Goal: Complete application form

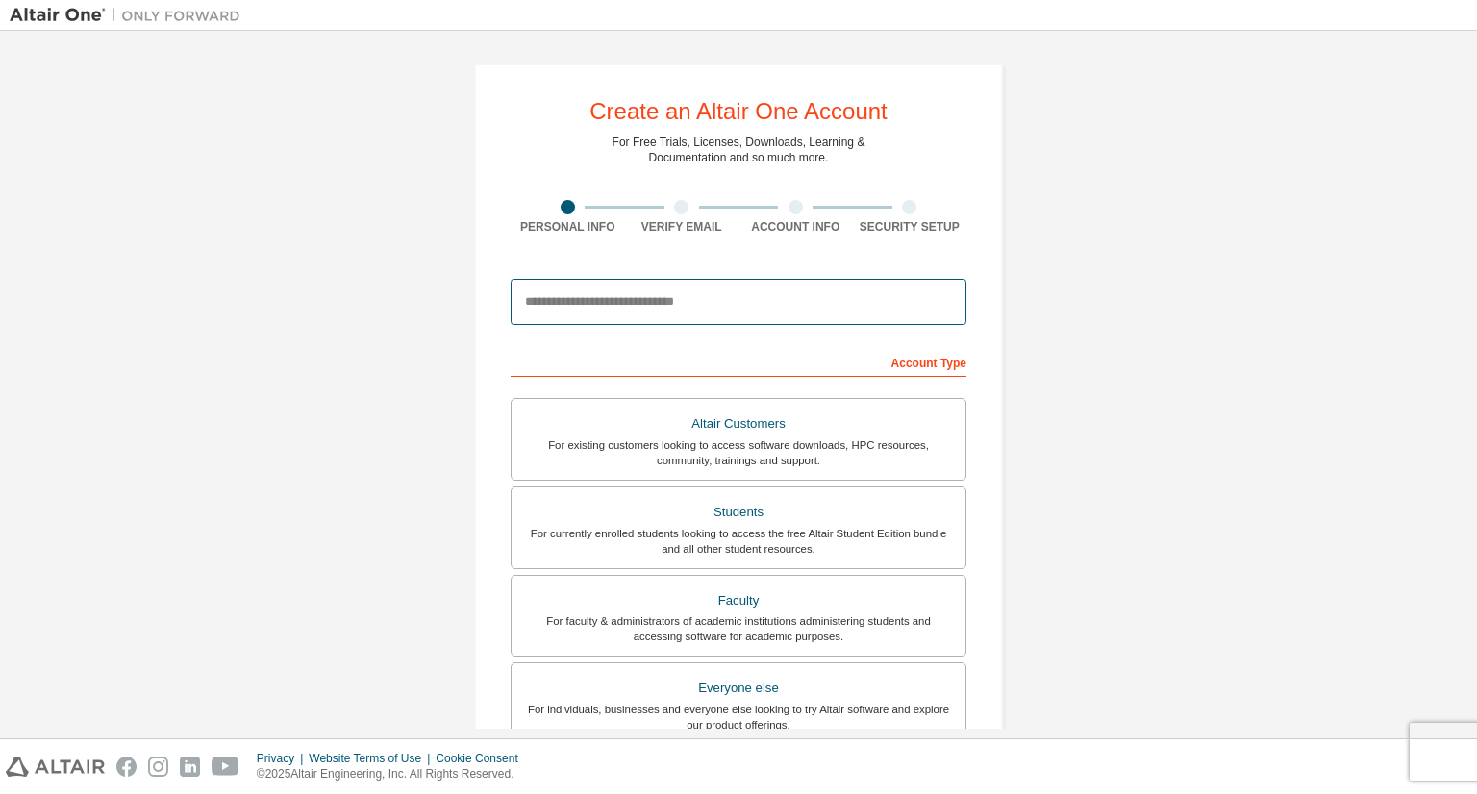
click at [664, 288] on input "email" at bounding box center [739, 302] width 456 height 46
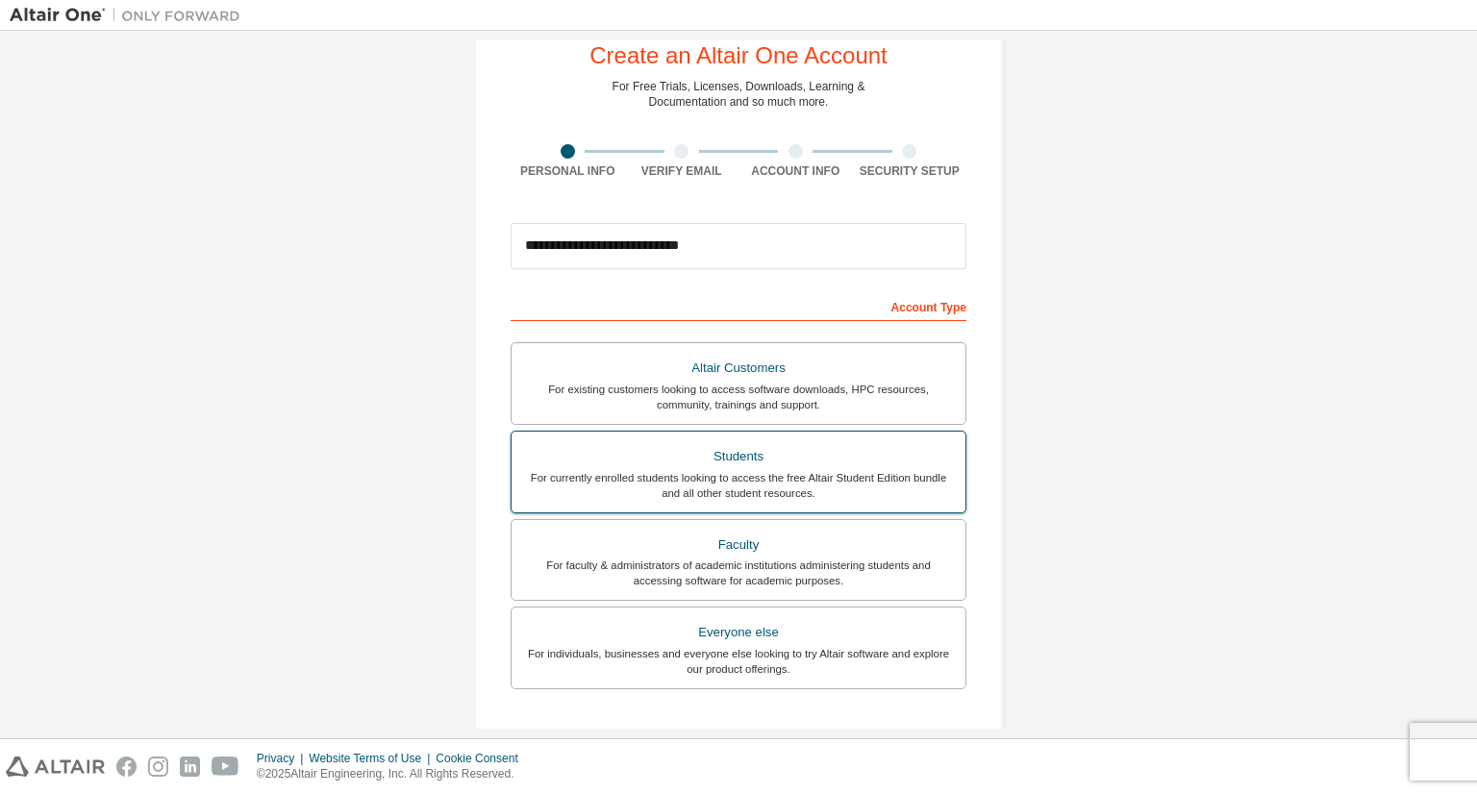
click at [550, 477] on div "For currently enrolled students looking to access the free Altair Student Editi…" at bounding box center [738, 485] width 431 height 31
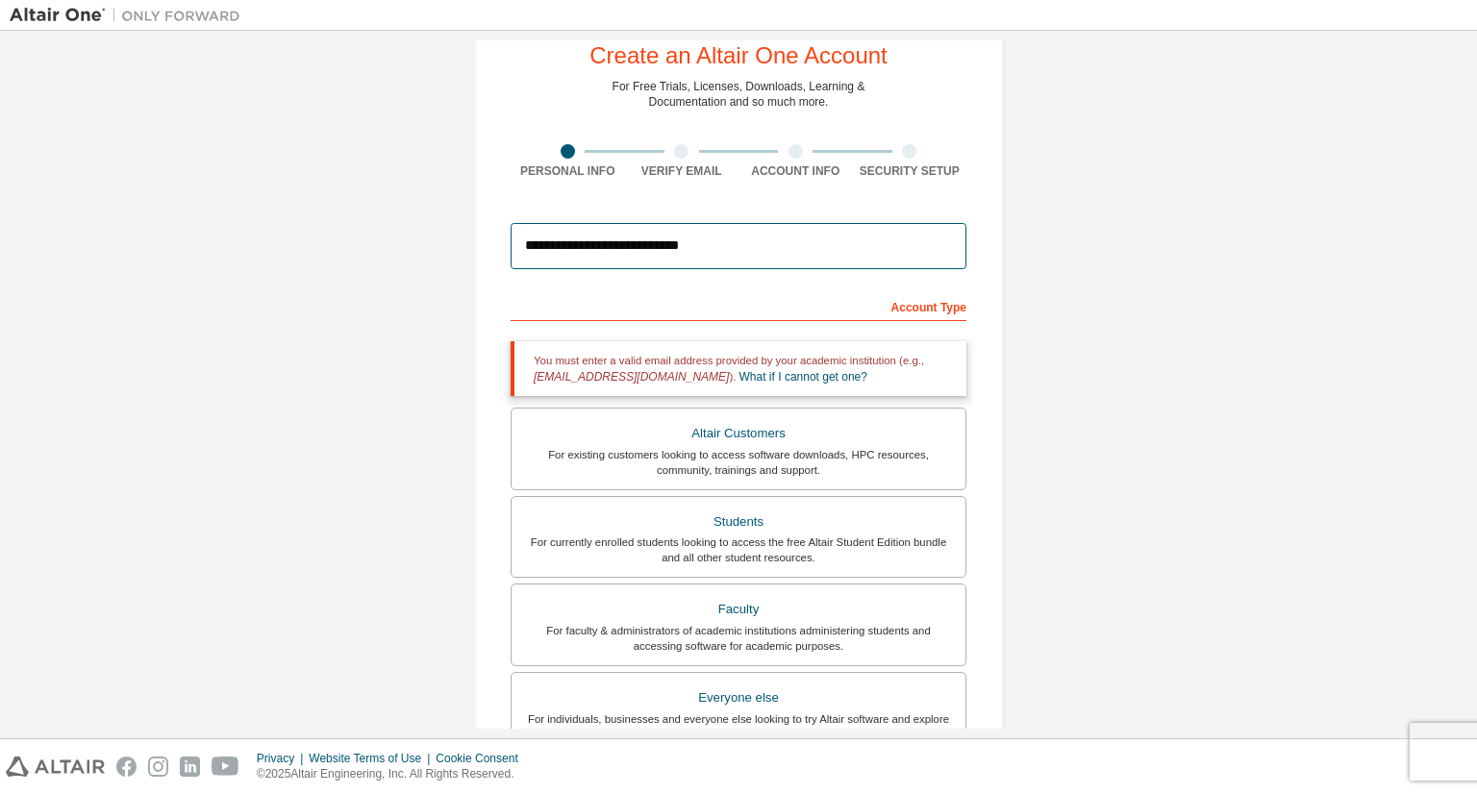
click at [730, 249] on input "**********" at bounding box center [739, 246] width 456 height 46
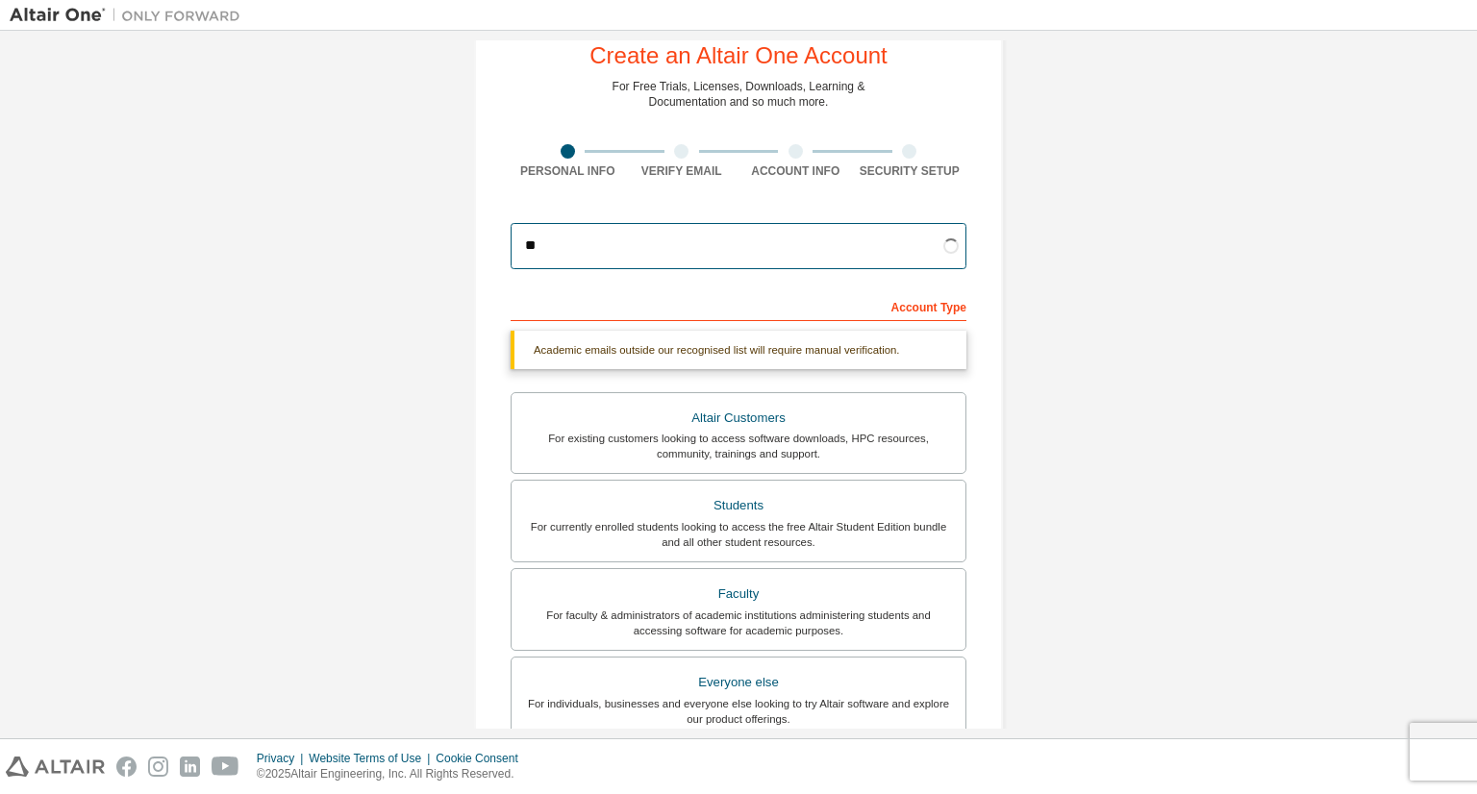
type input "*"
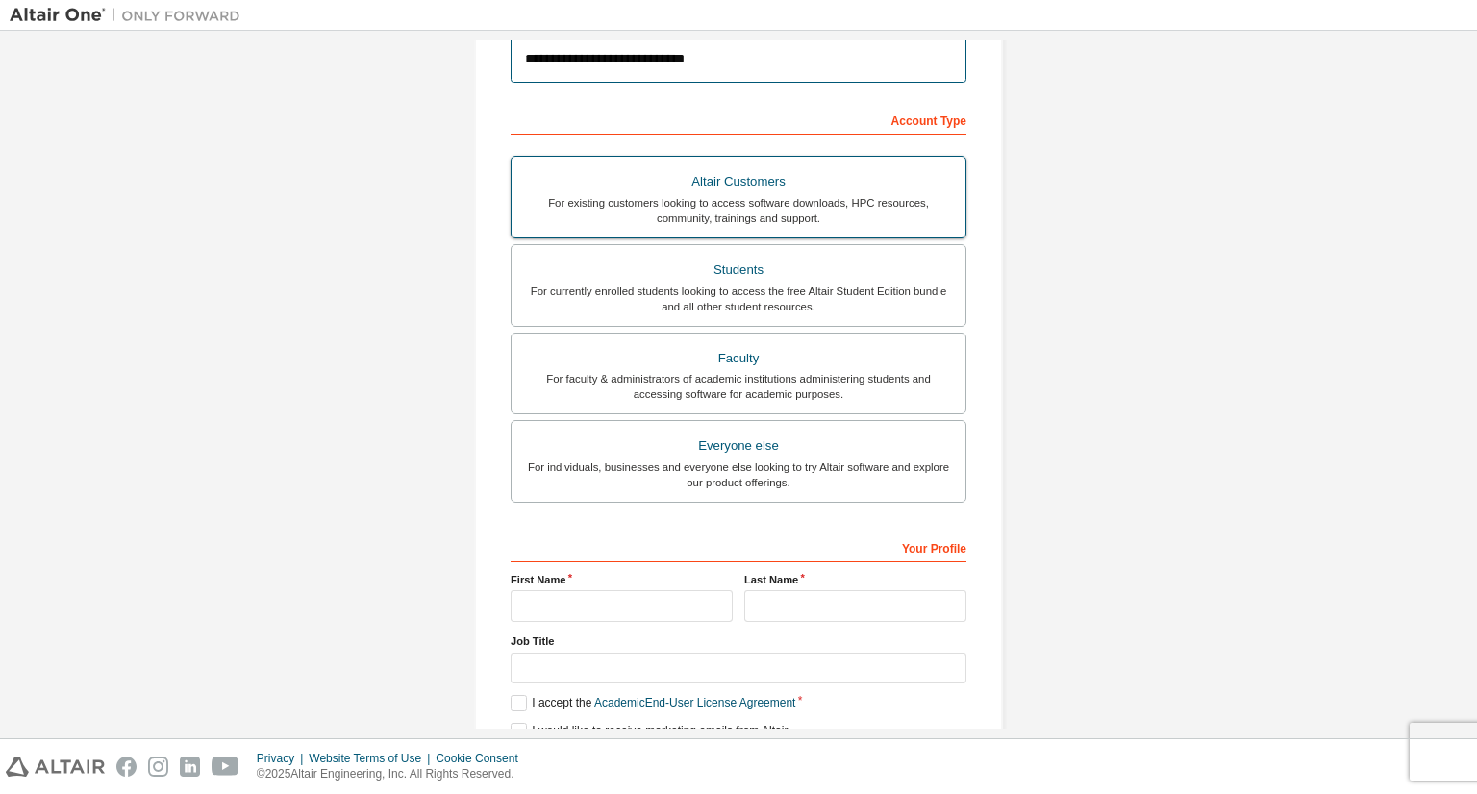
scroll to position [326, 0]
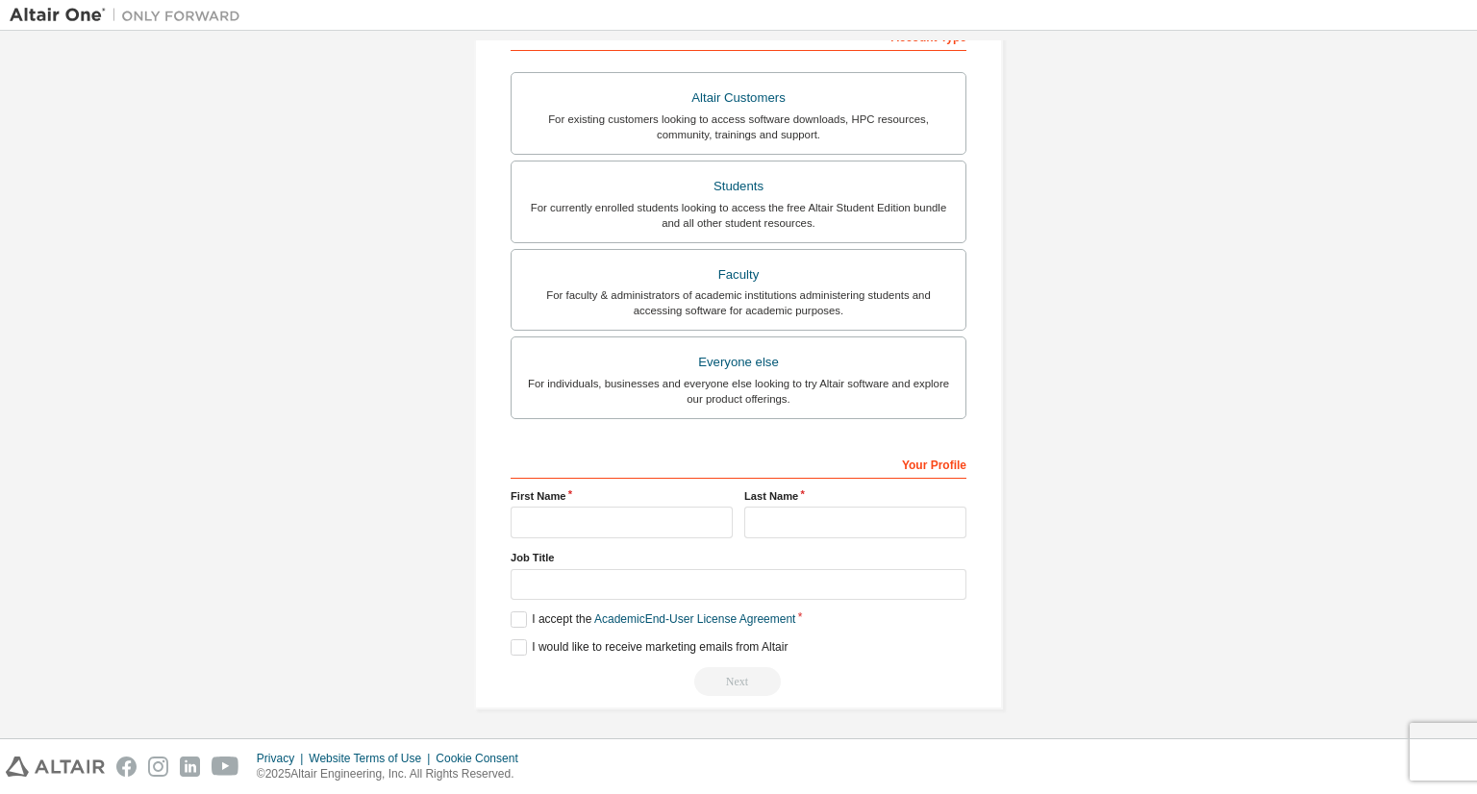
type input "**********"
click at [632, 524] on input "text" at bounding box center [622, 523] width 222 height 32
type input "*****"
click at [765, 524] on input "text" at bounding box center [855, 523] width 222 height 32
type input "*****"
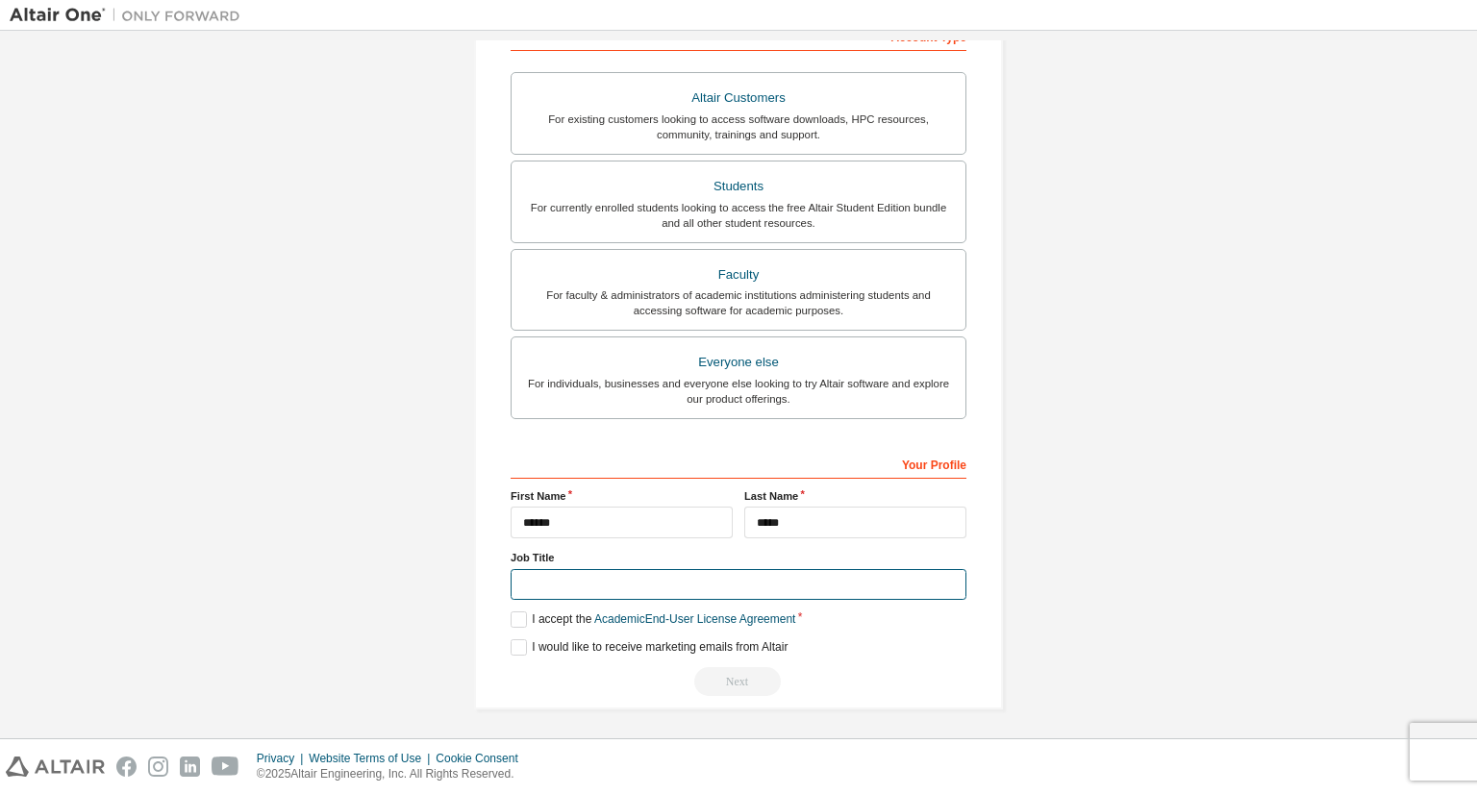
click at [676, 582] on input "text" at bounding box center [739, 585] width 456 height 32
click at [513, 612] on label "I accept the Academic End-User License Agreement" at bounding box center [653, 620] width 285 height 16
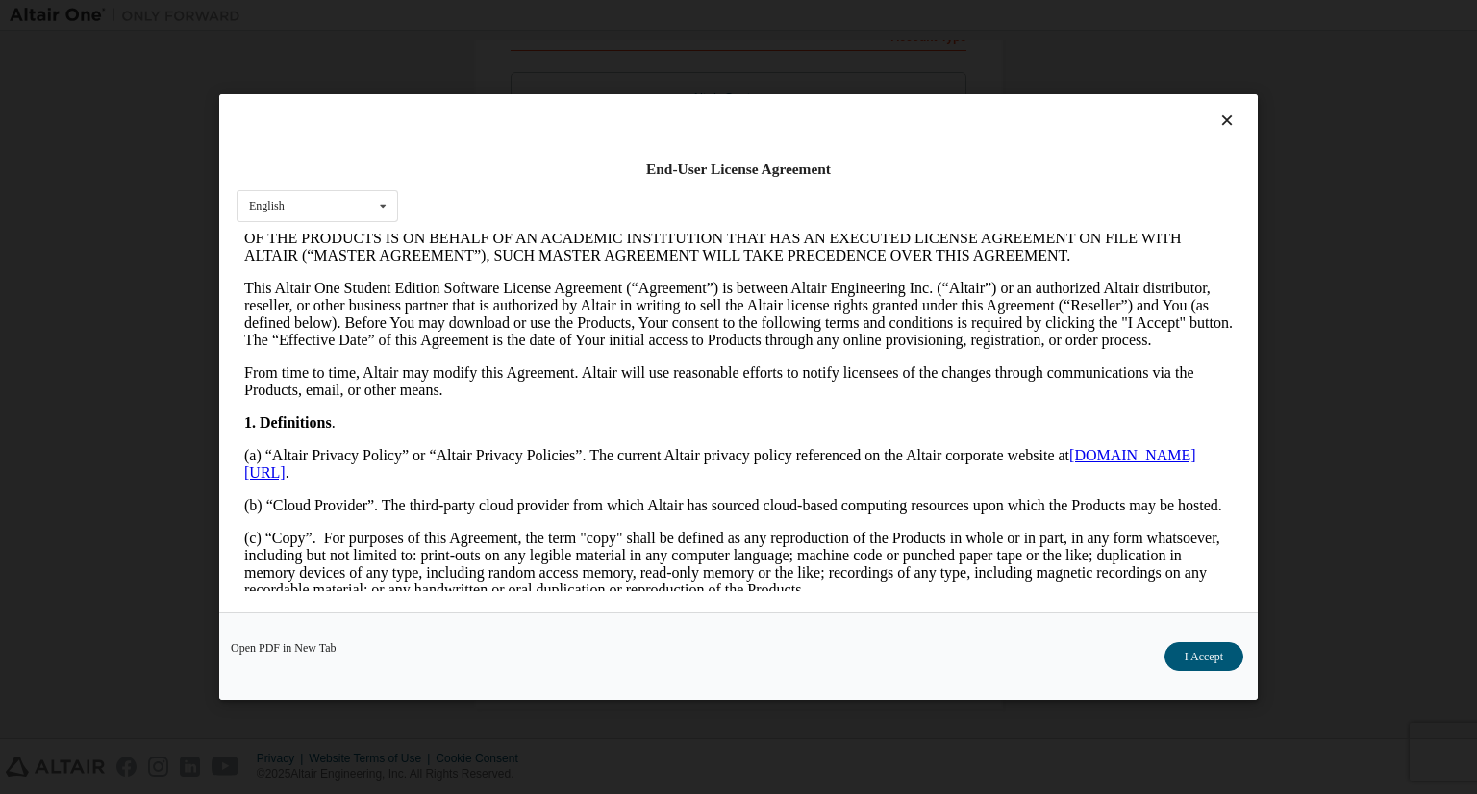
scroll to position [223, 0]
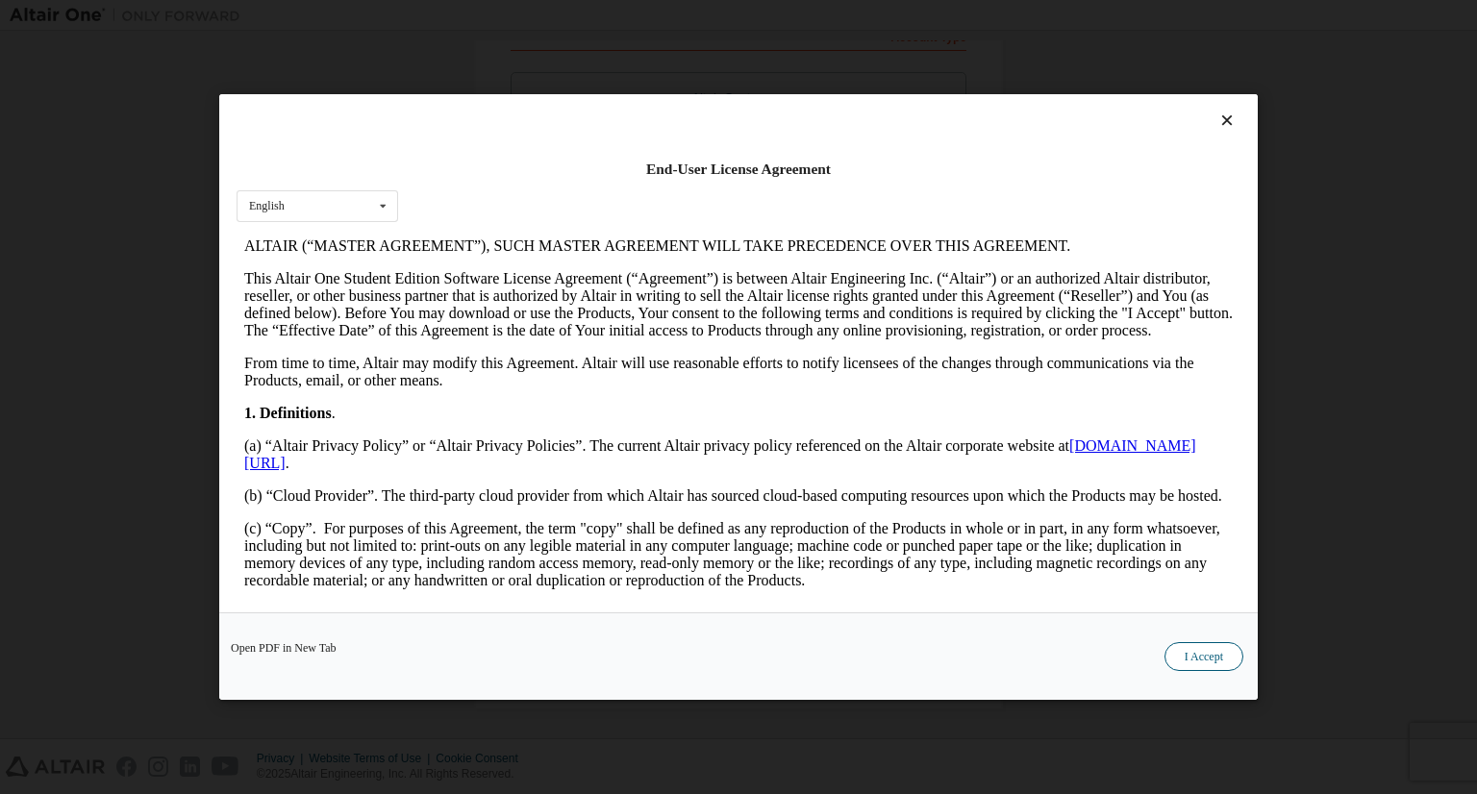
click at [1231, 644] on button "I Accept" at bounding box center [1203, 656] width 79 height 29
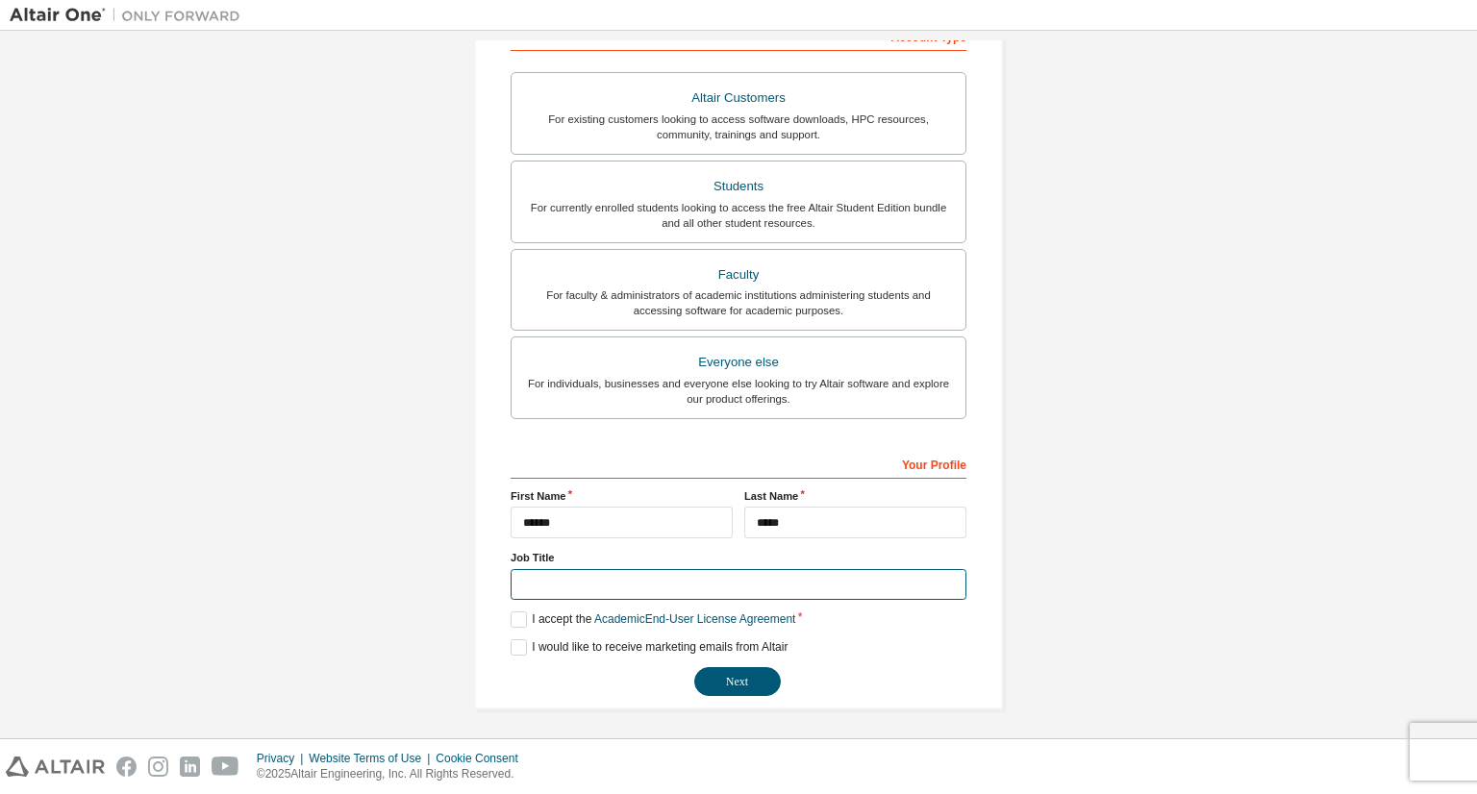
click at [745, 587] on input "text" at bounding box center [739, 585] width 456 height 32
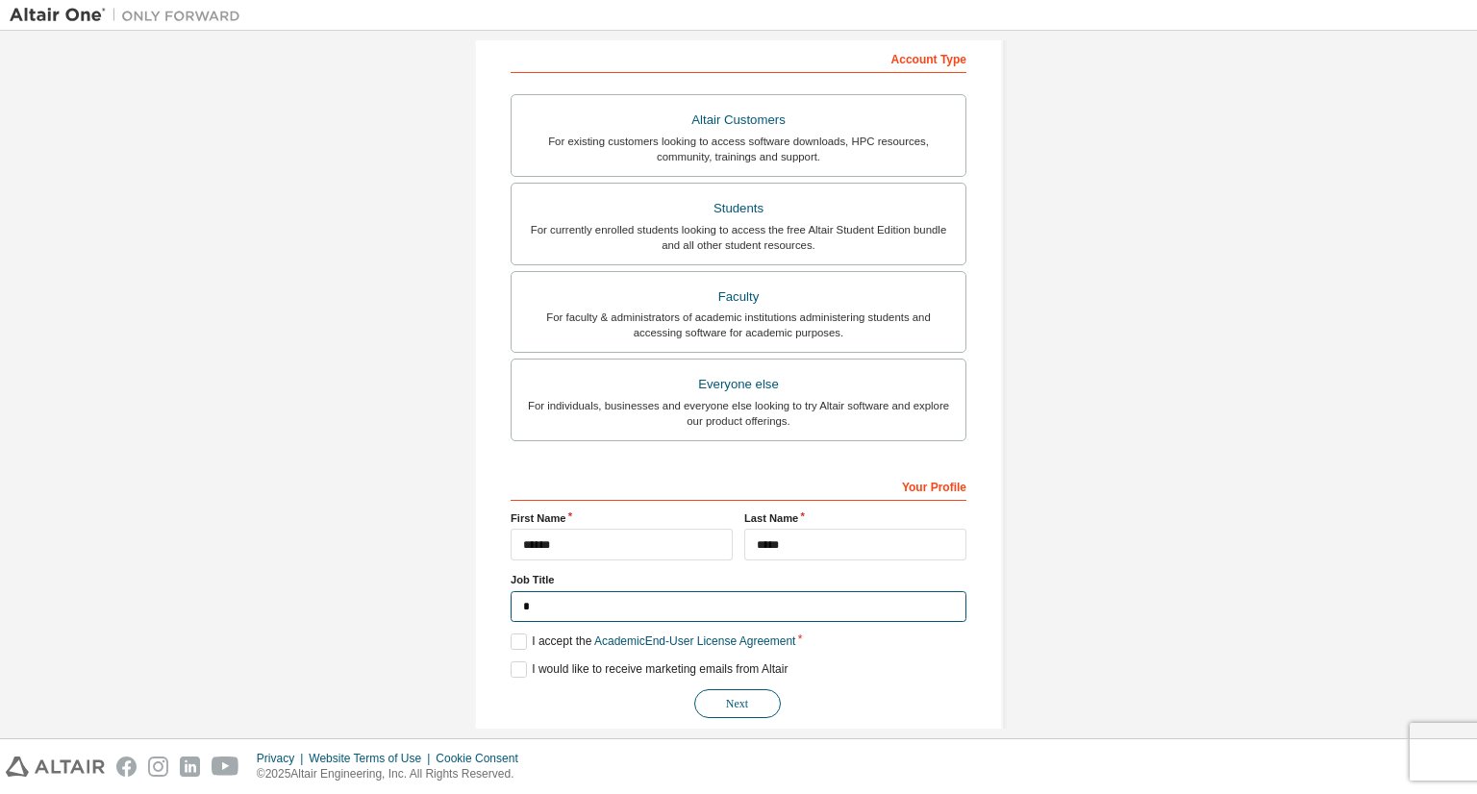
type input "*"
click at [728, 709] on button "Next" at bounding box center [737, 703] width 87 height 29
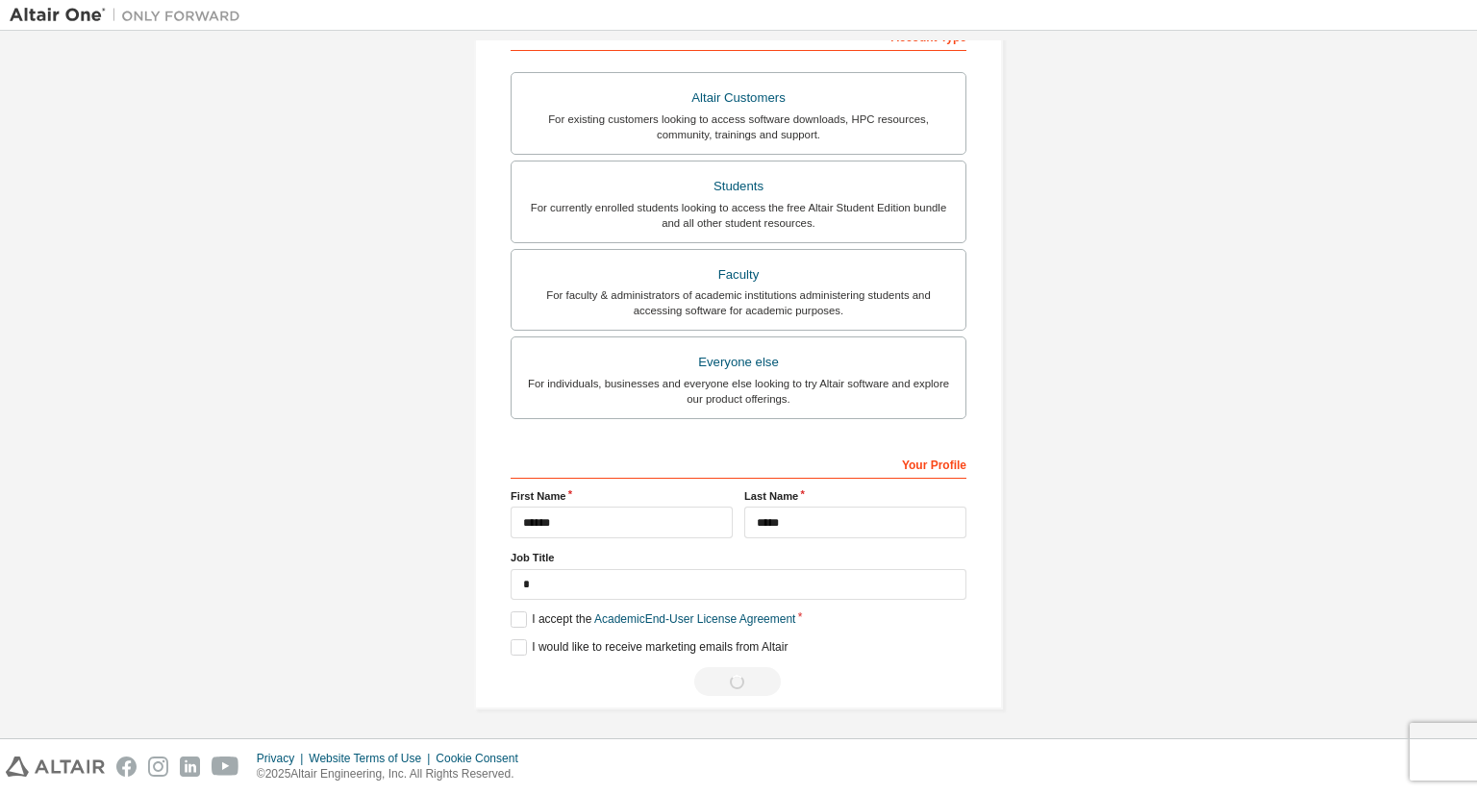
scroll to position [0, 0]
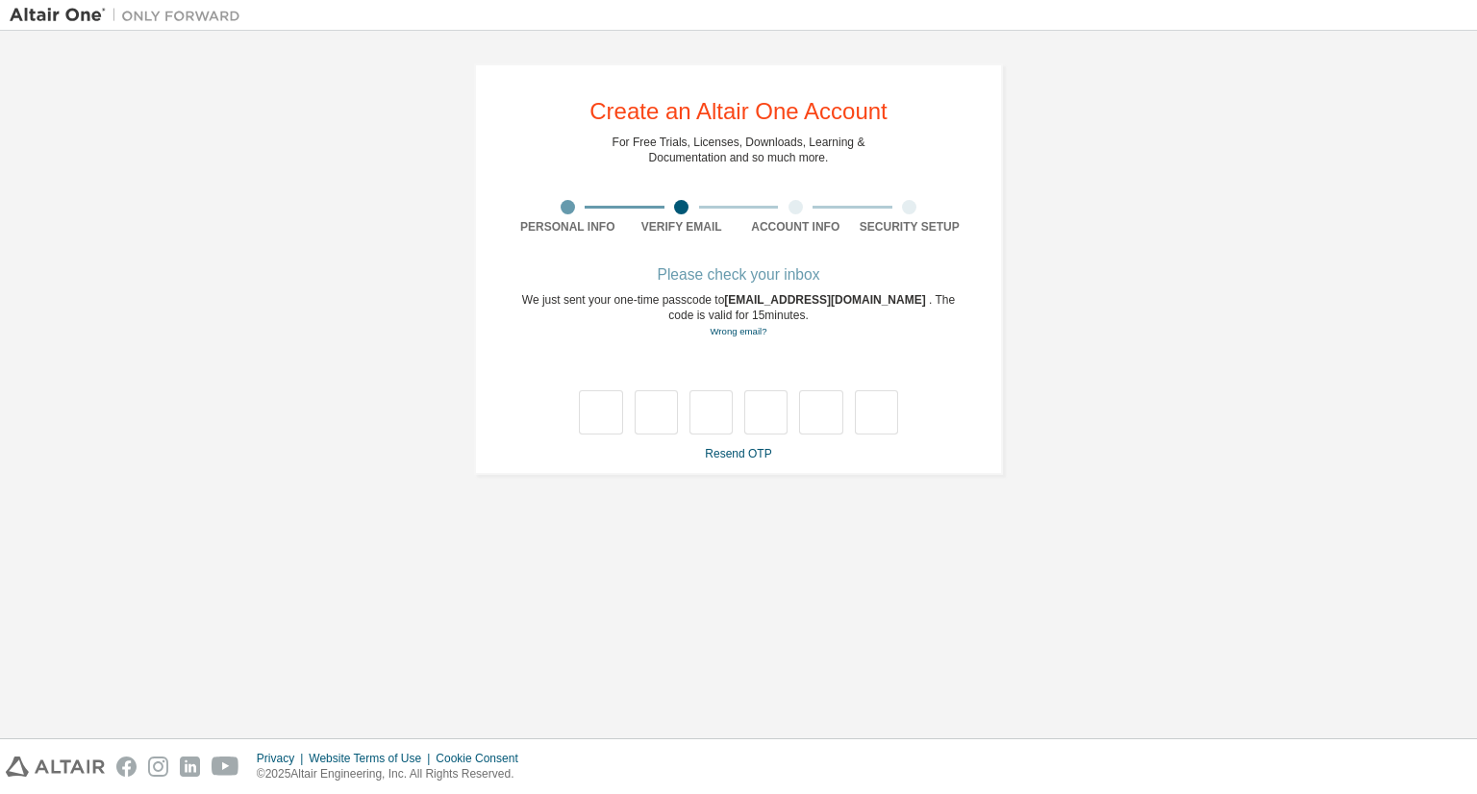
click at [578, 210] on div at bounding box center [568, 207] width 114 height 14
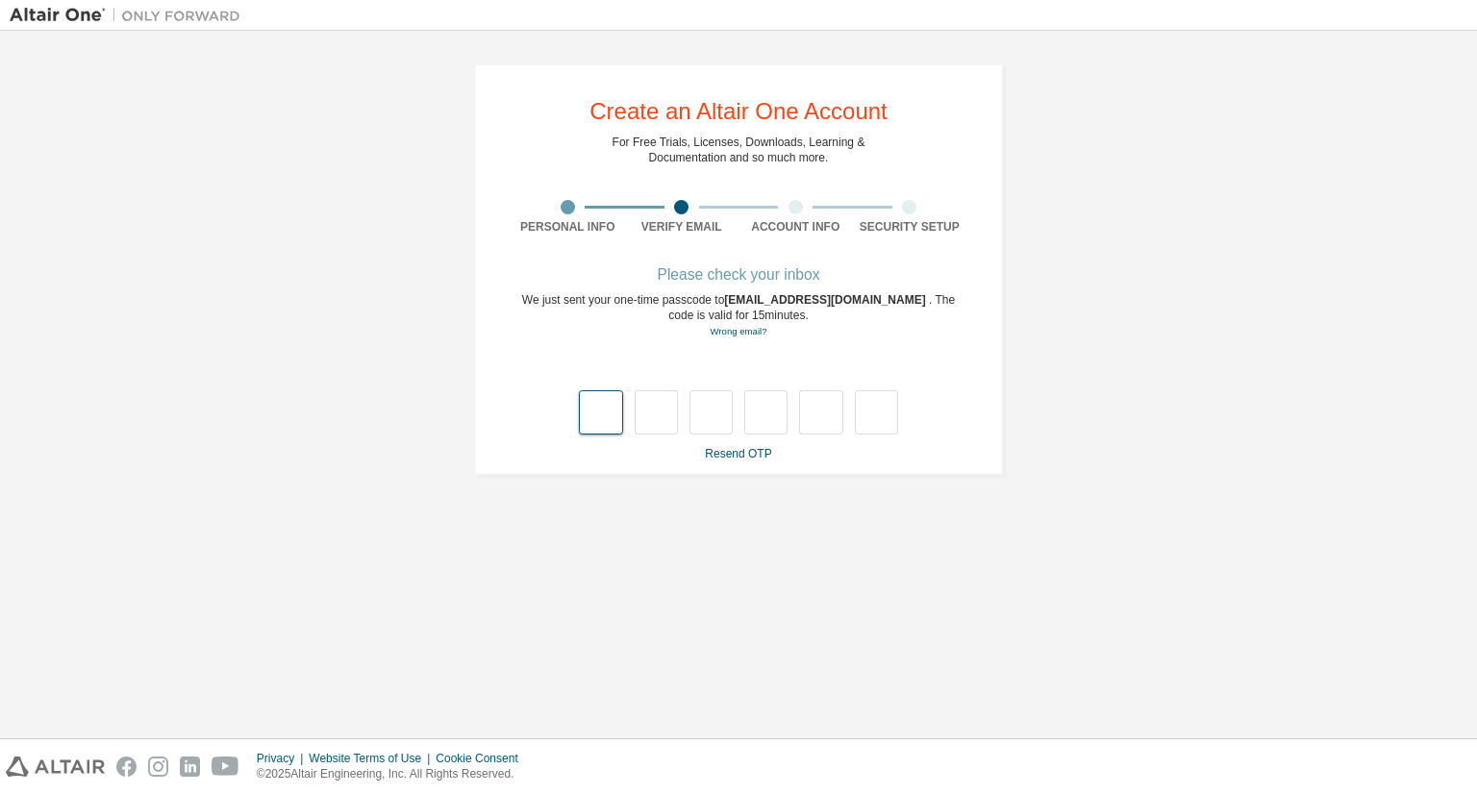
click at [596, 410] on input "text" at bounding box center [600, 412] width 43 height 44
type input "*"
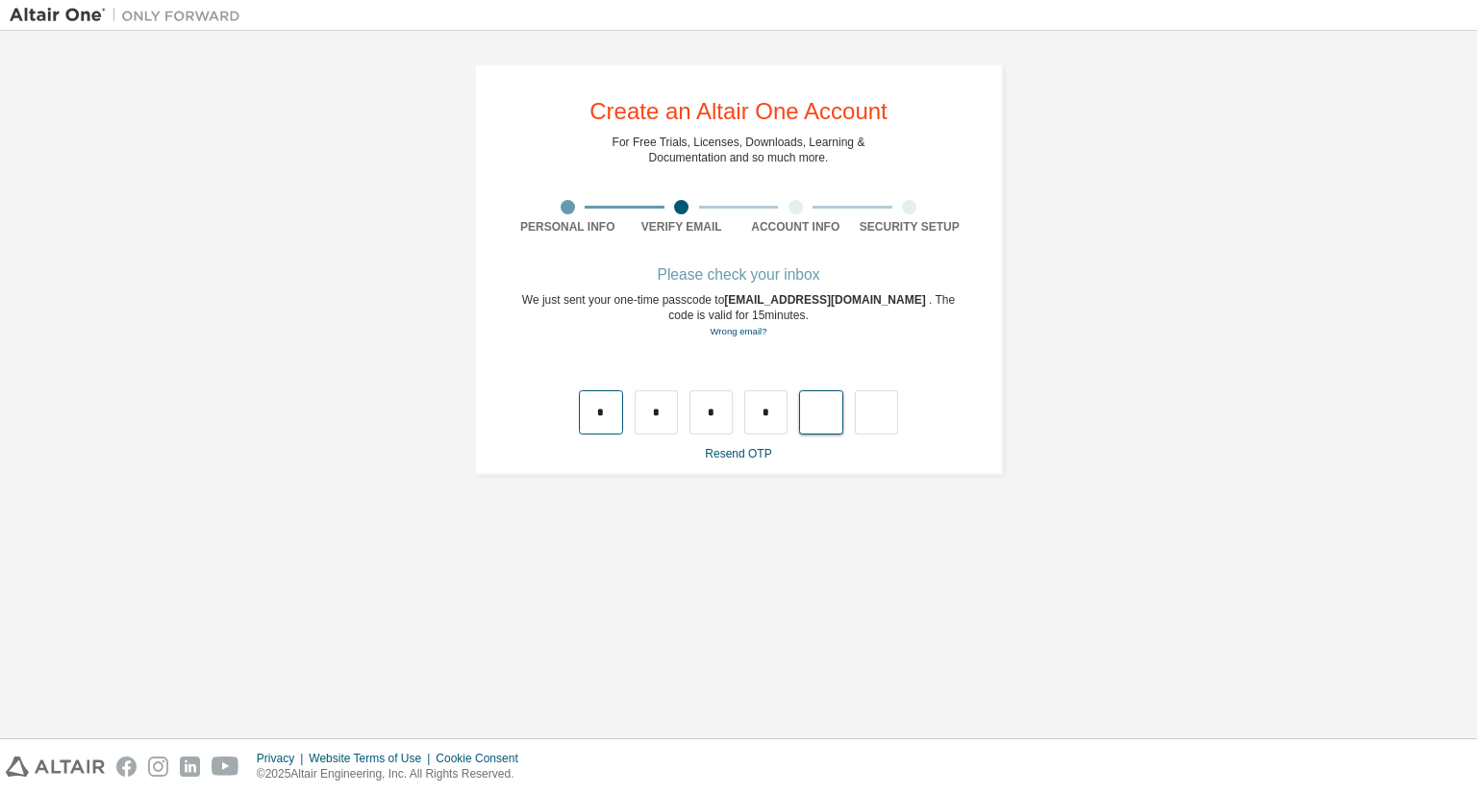
type input "*"
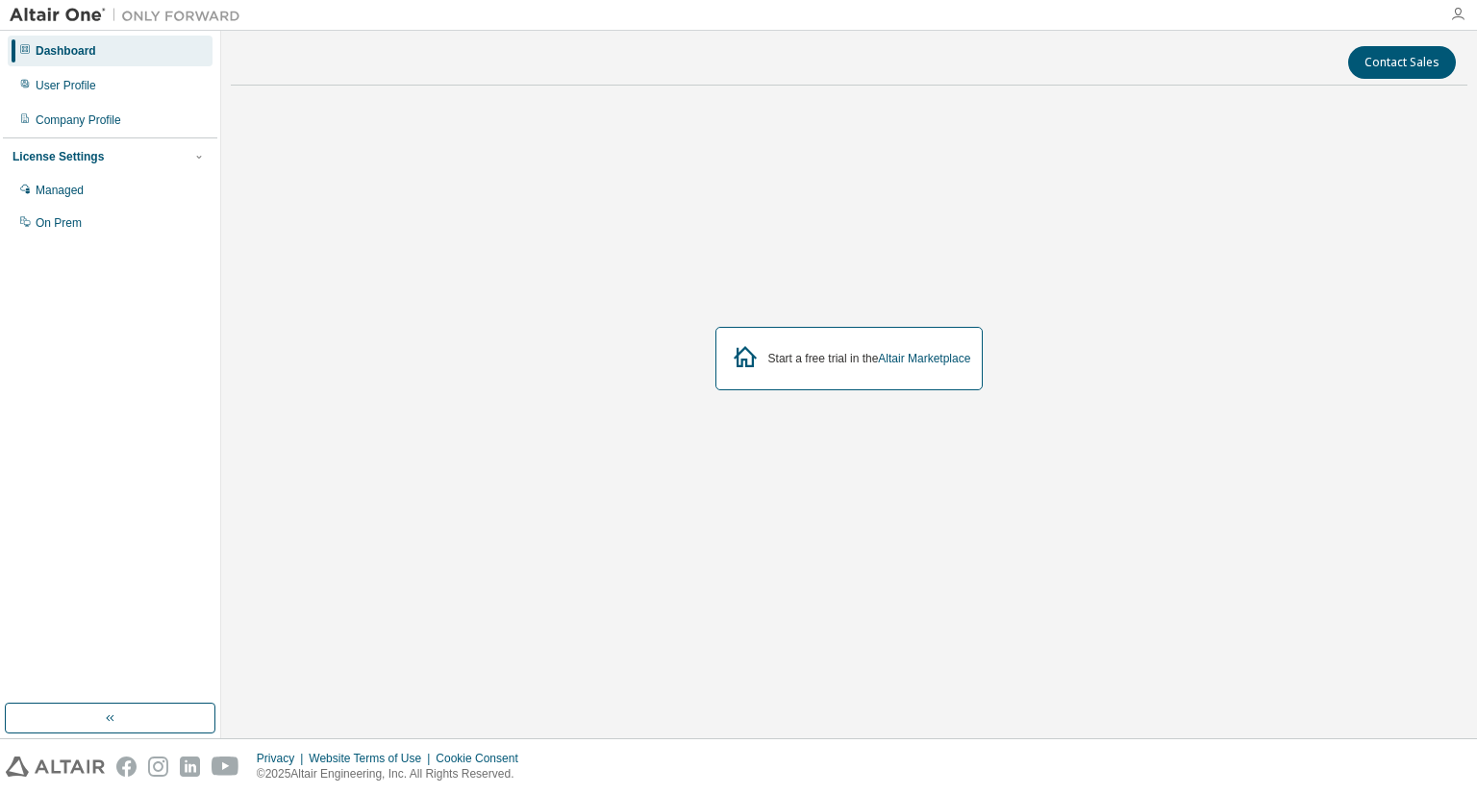
click at [1458, 8] on icon "button" at bounding box center [1457, 14] width 15 height 15
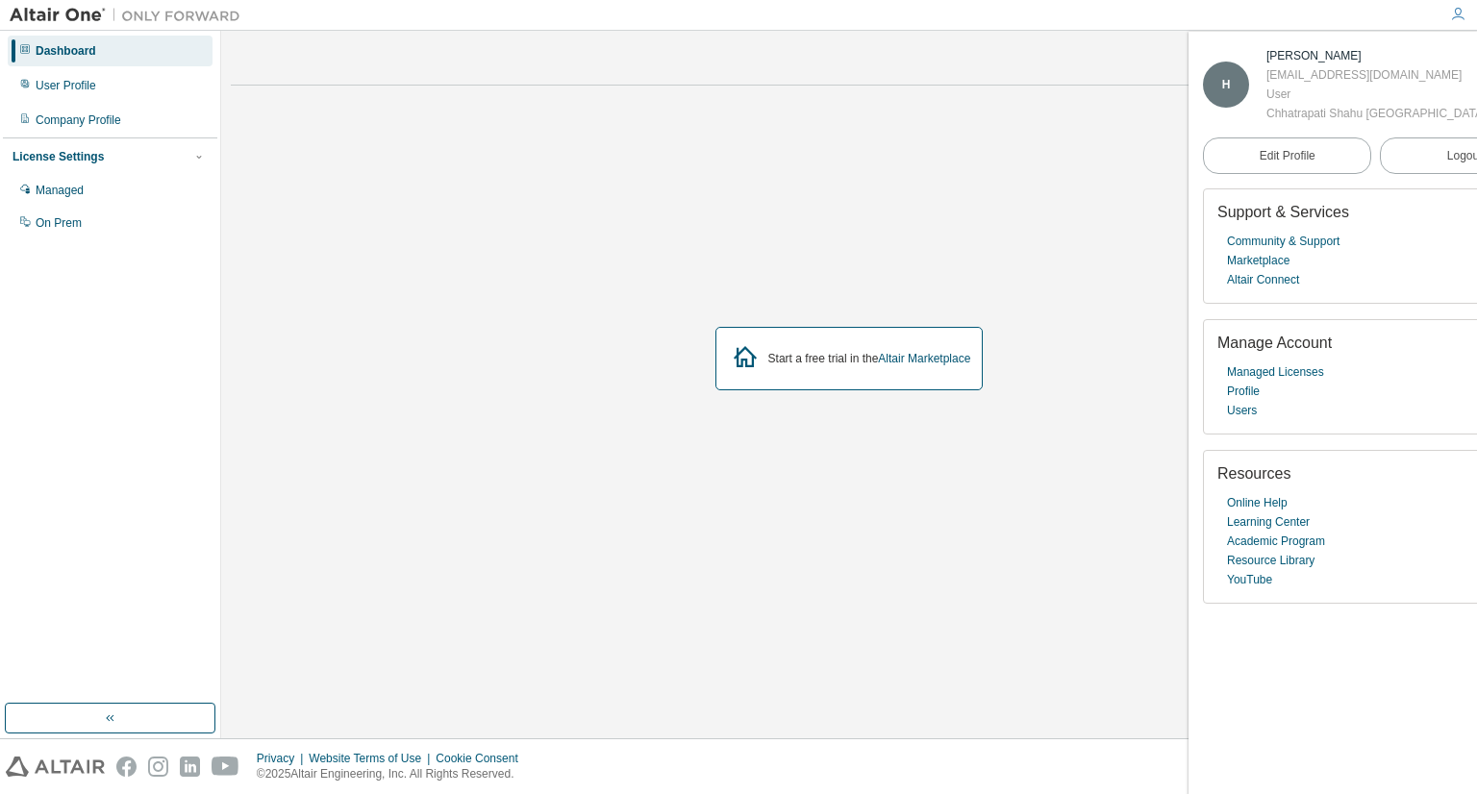
click at [1112, 224] on div "Start a free trial in the Altair Marketplace" at bounding box center [849, 359] width 1237 height 516
click at [940, 205] on div "Start a free trial in the Altair Marketplace" at bounding box center [849, 359] width 1237 height 516
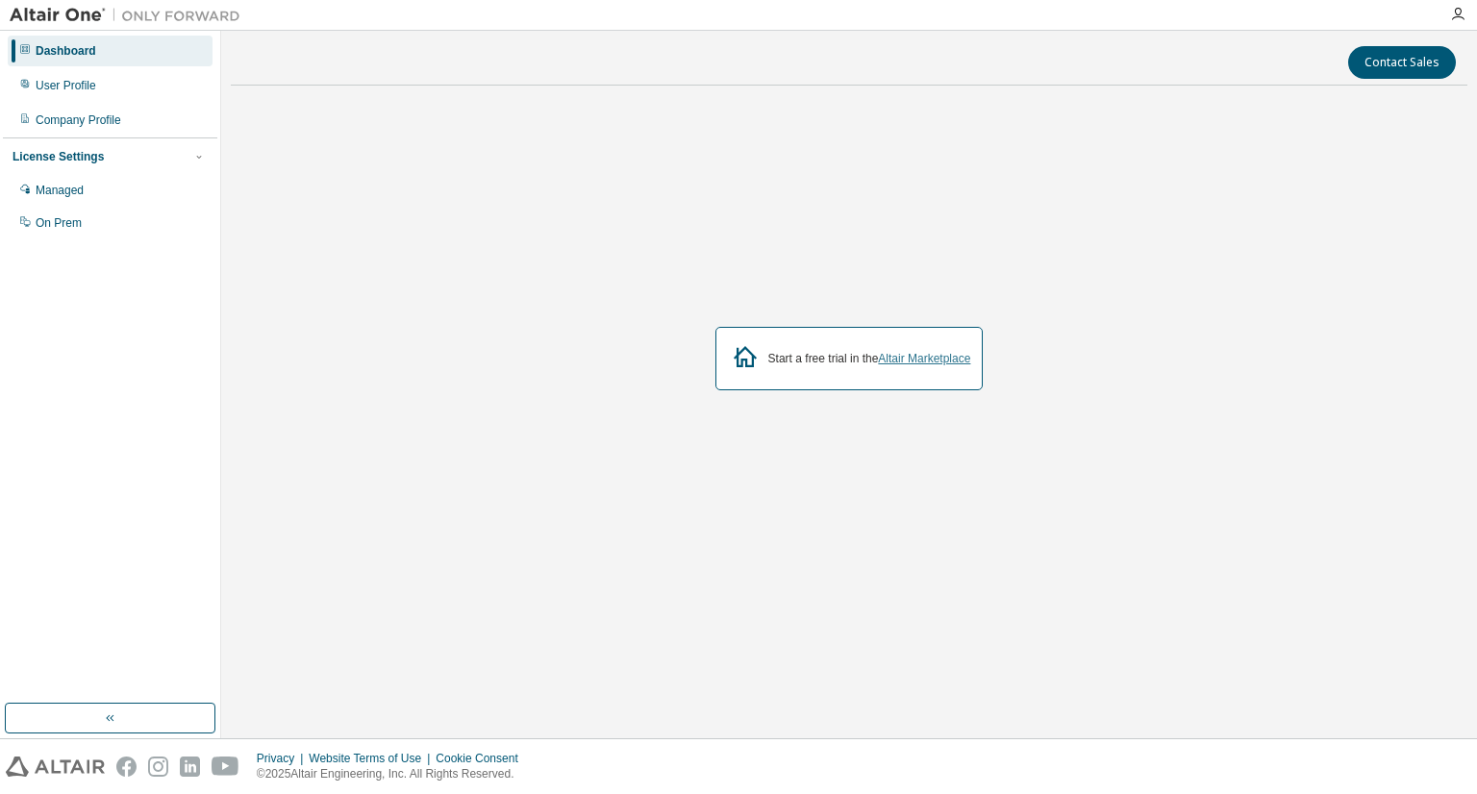
click at [915, 352] on link "Altair Marketplace" at bounding box center [924, 358] width 92 height 13
